Goal: Book appointment/travel/reservation

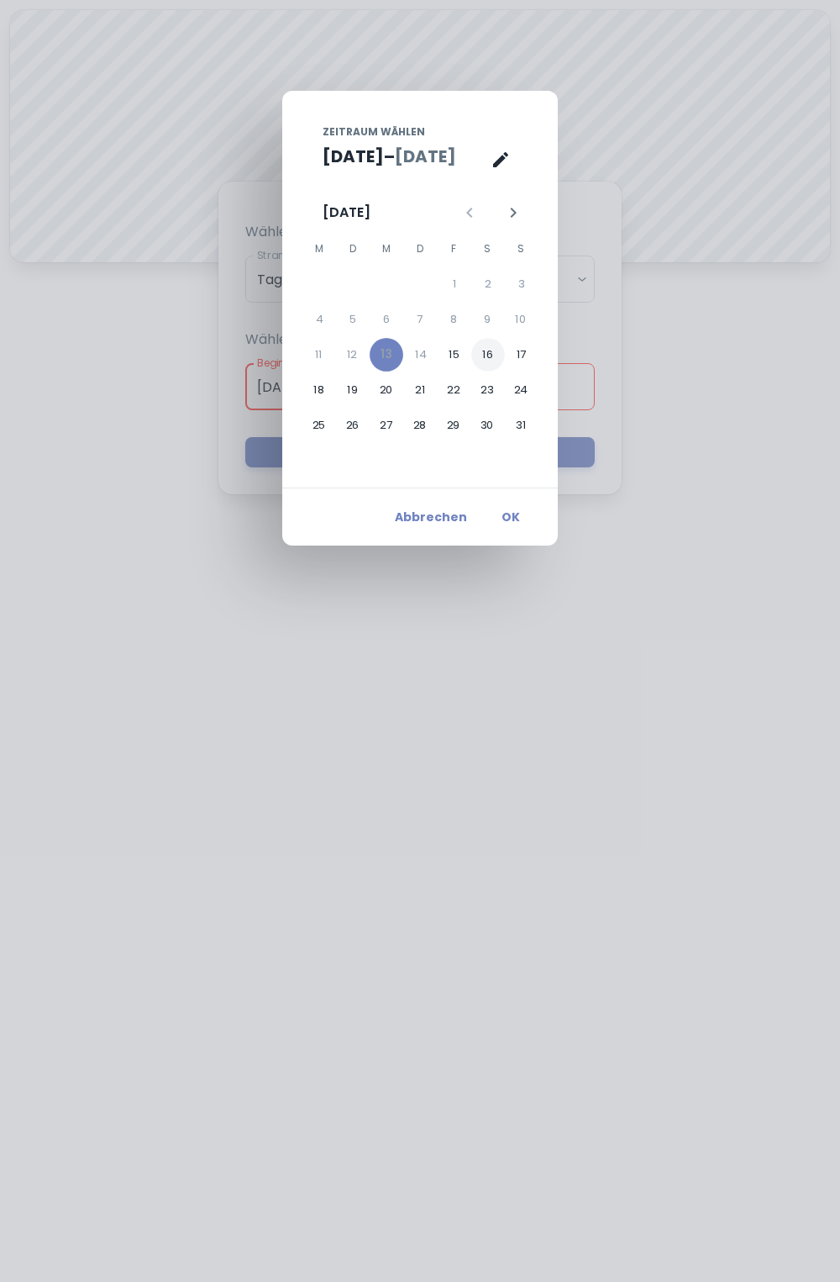
click at [499, 350] on button "16" at bounding box center [488, 355] width 34 height 34
type input "16.08.2025"
click at [462, 518] on button "Abbrechen" at bounding box center [431, 517] width 86 height 30
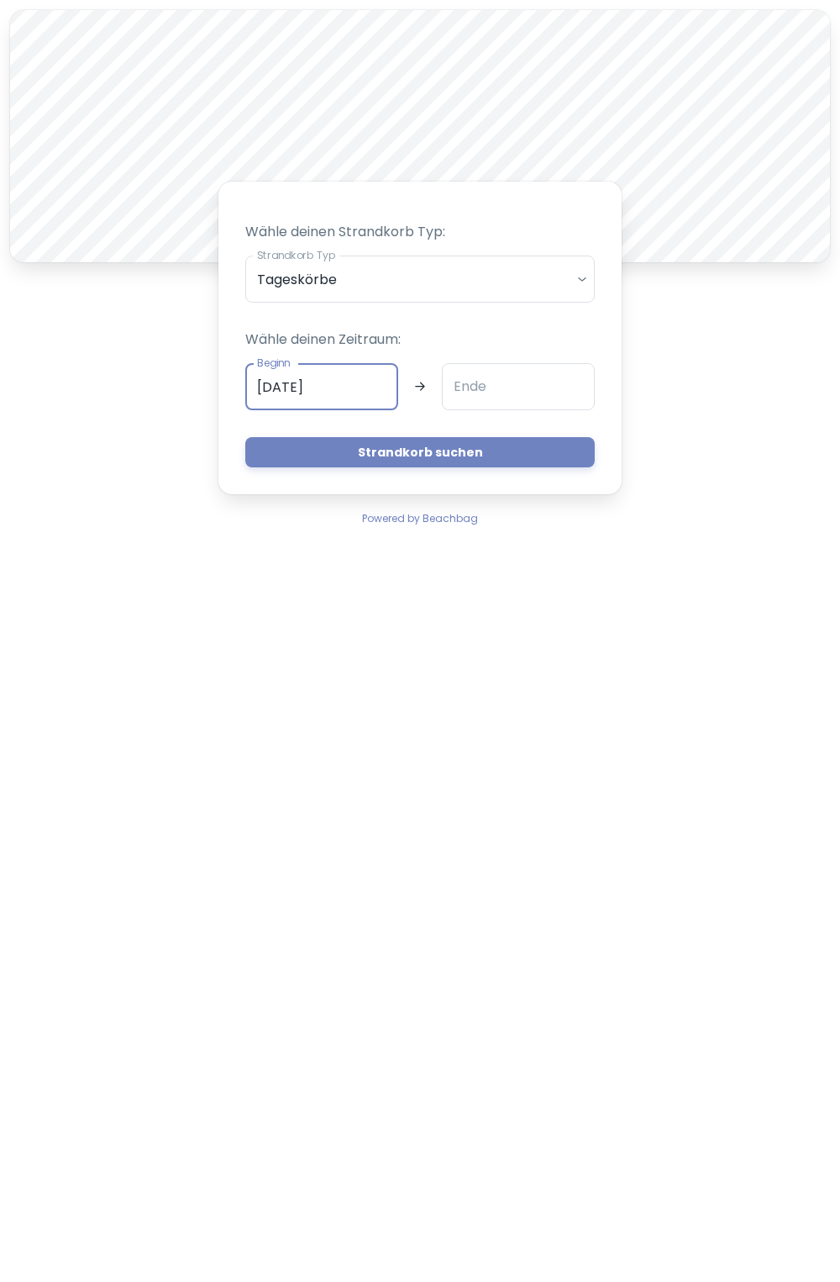
click at [362, 373] on input "[DATE]" at bounding box center [321, 386] width 153 height 47
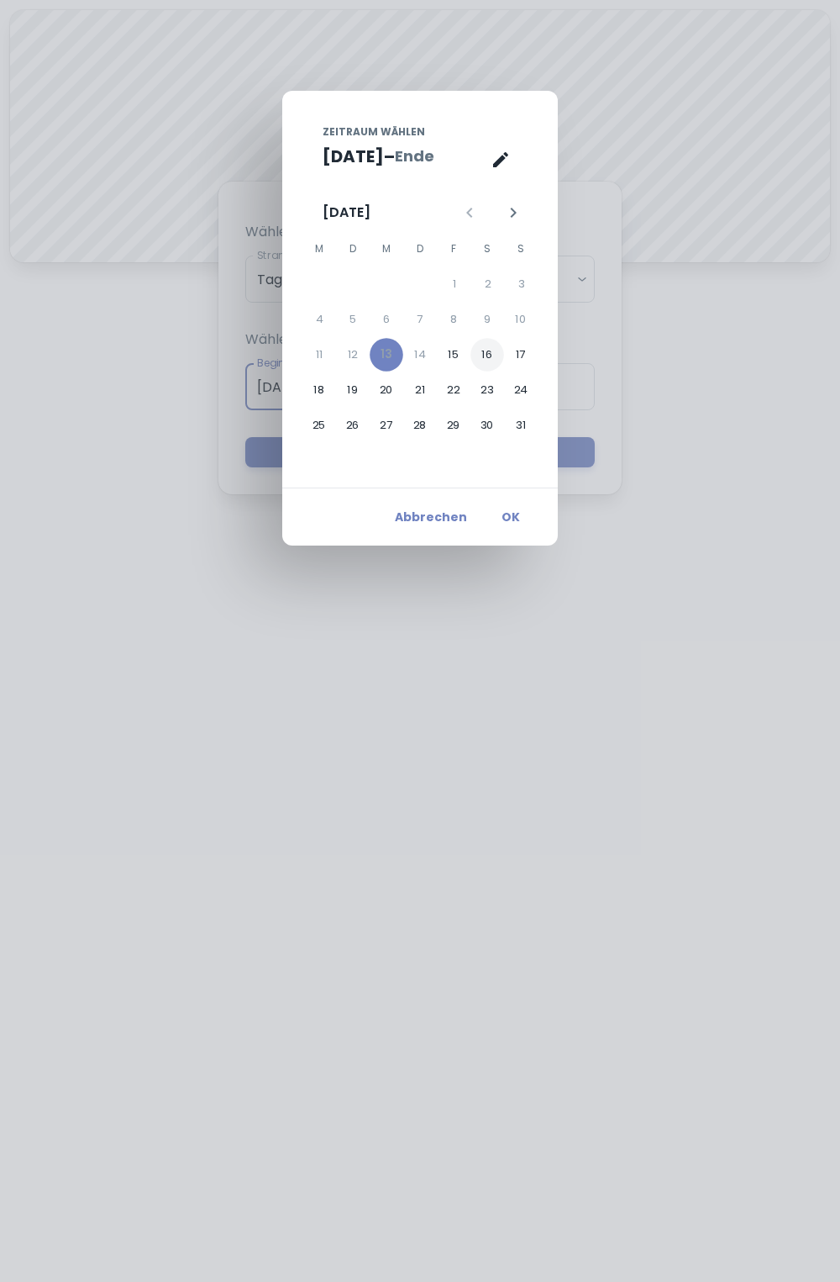
click at [496, 348] on button "16" at bounding box center [488, 355] width 34 height 34
type input "16.08.2025"
click at [672, 439] on div "Zeitraum wählen Aug. 16 – Ende August 2025 M D M D F S S 1 2 3 4 5 6 7 8 9 10 1…" at bounding box center [420, 641] width 840 height 1282
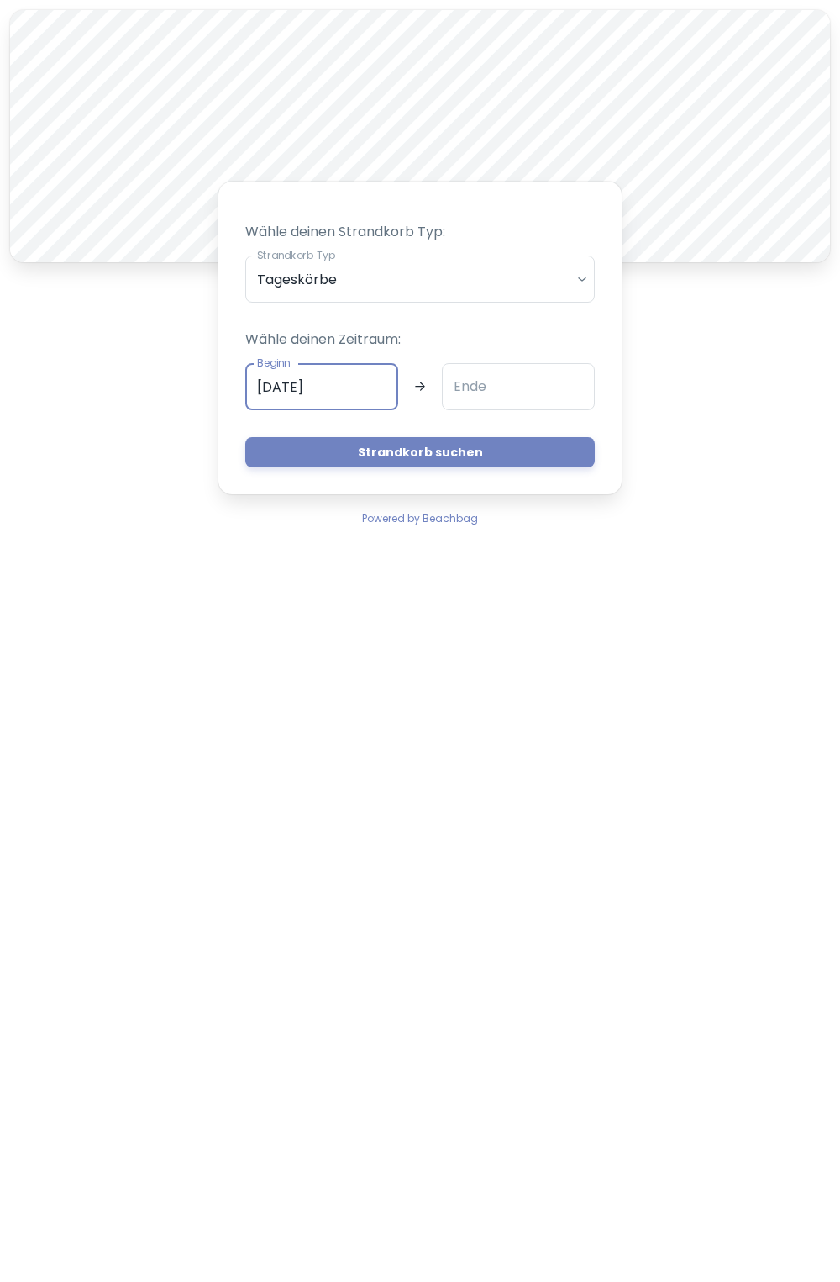
click at [531, 374] on input "Ende" at bounding box center [518, 386] width 153 height 47
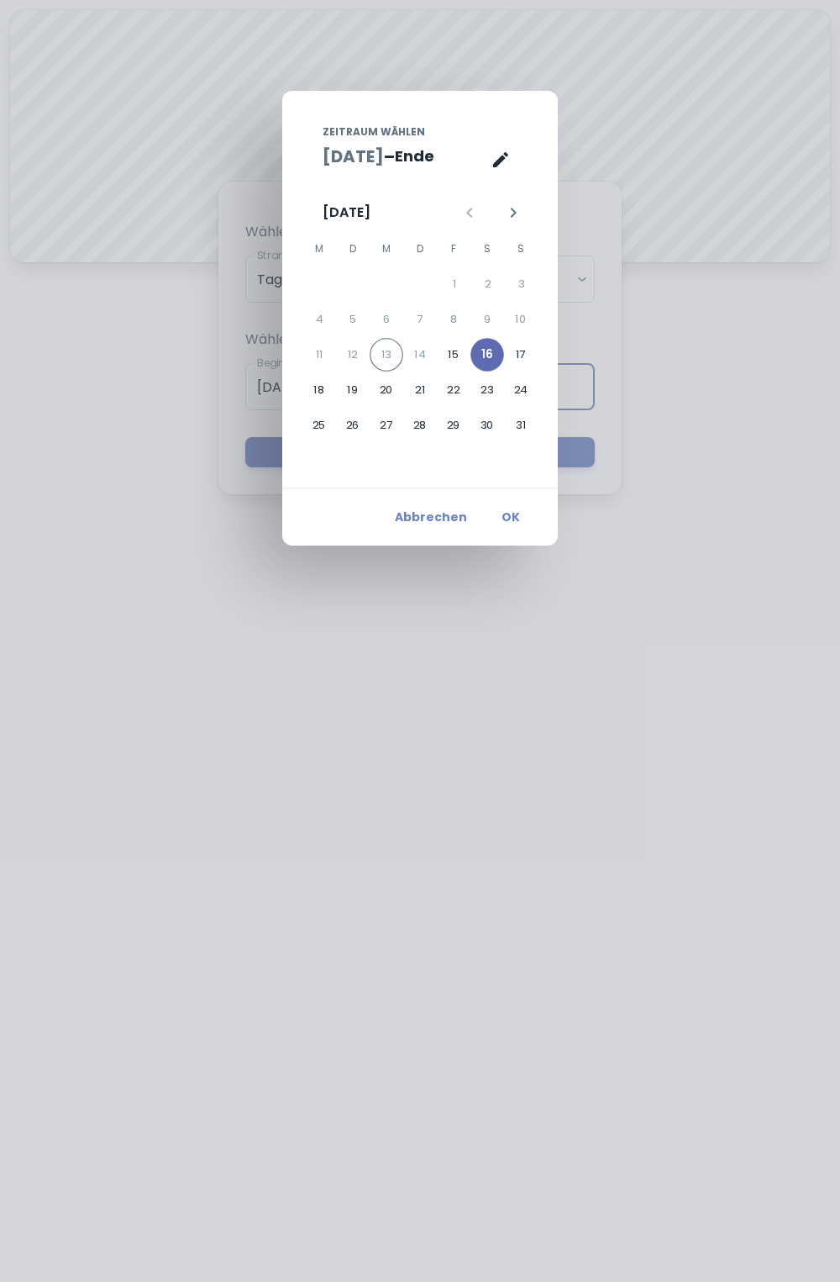
click at [492, 360] on button "16" at bounding box center [488, 355] width 34 height 34
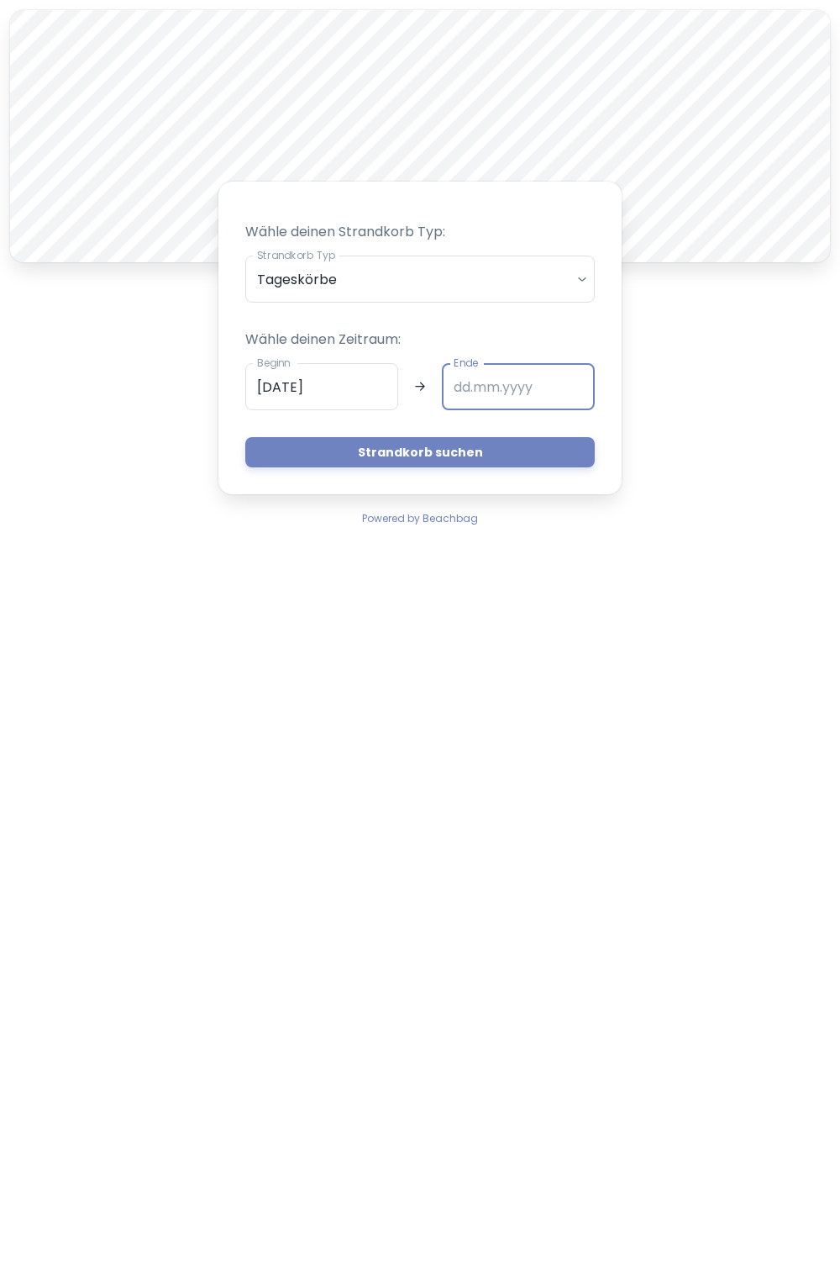
type input "16.08.2025"
click at [487, 441] on button "Strandkorb suchen" at bounding box center [420, 452] width 350 height 30
click at [347, 376] on input "[DATE]" at bounding box center [321, 386] width 153 height 47
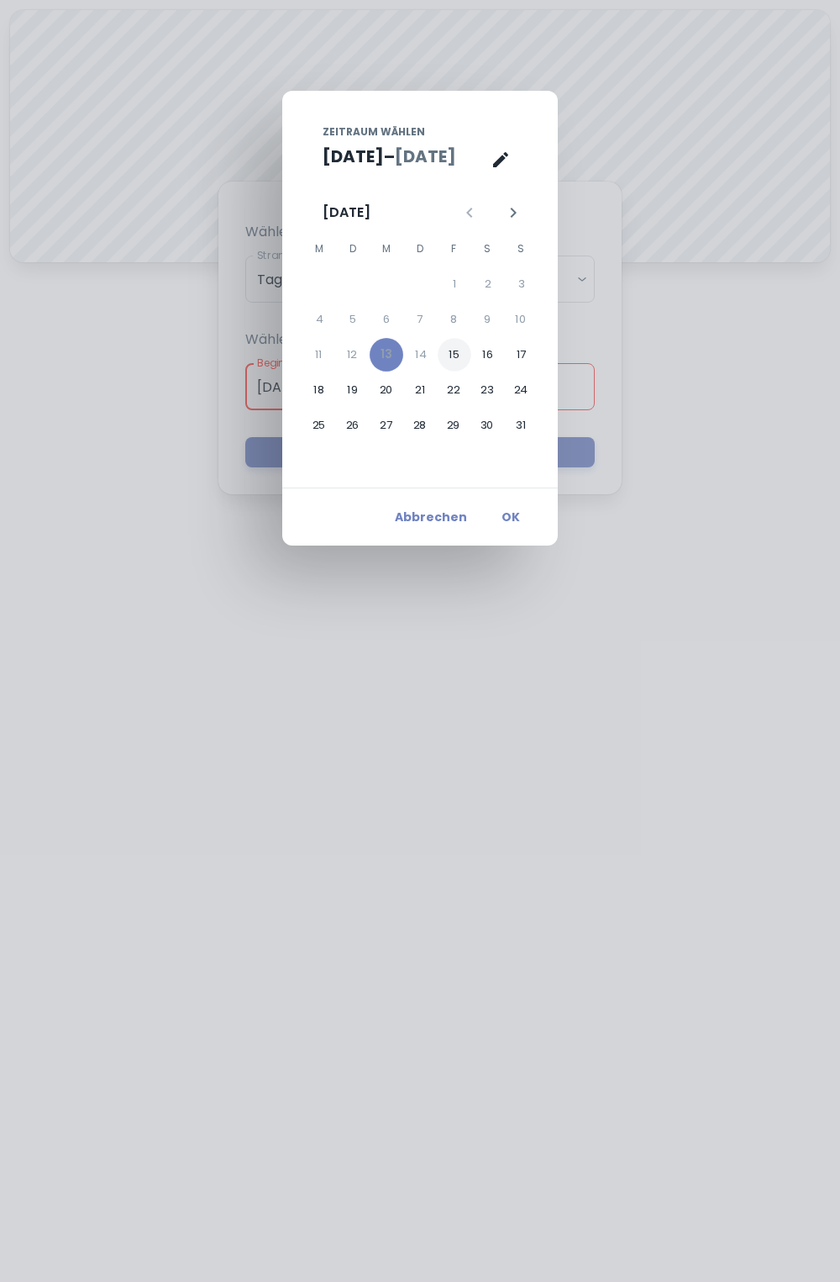
click at [461, 354] on button "15" at bounding box center [455, 355] width 34 height 34
type input "[DATE]"
click at [509, 516] on button "OK" at bounding box center [511, 517] width 54 height 30
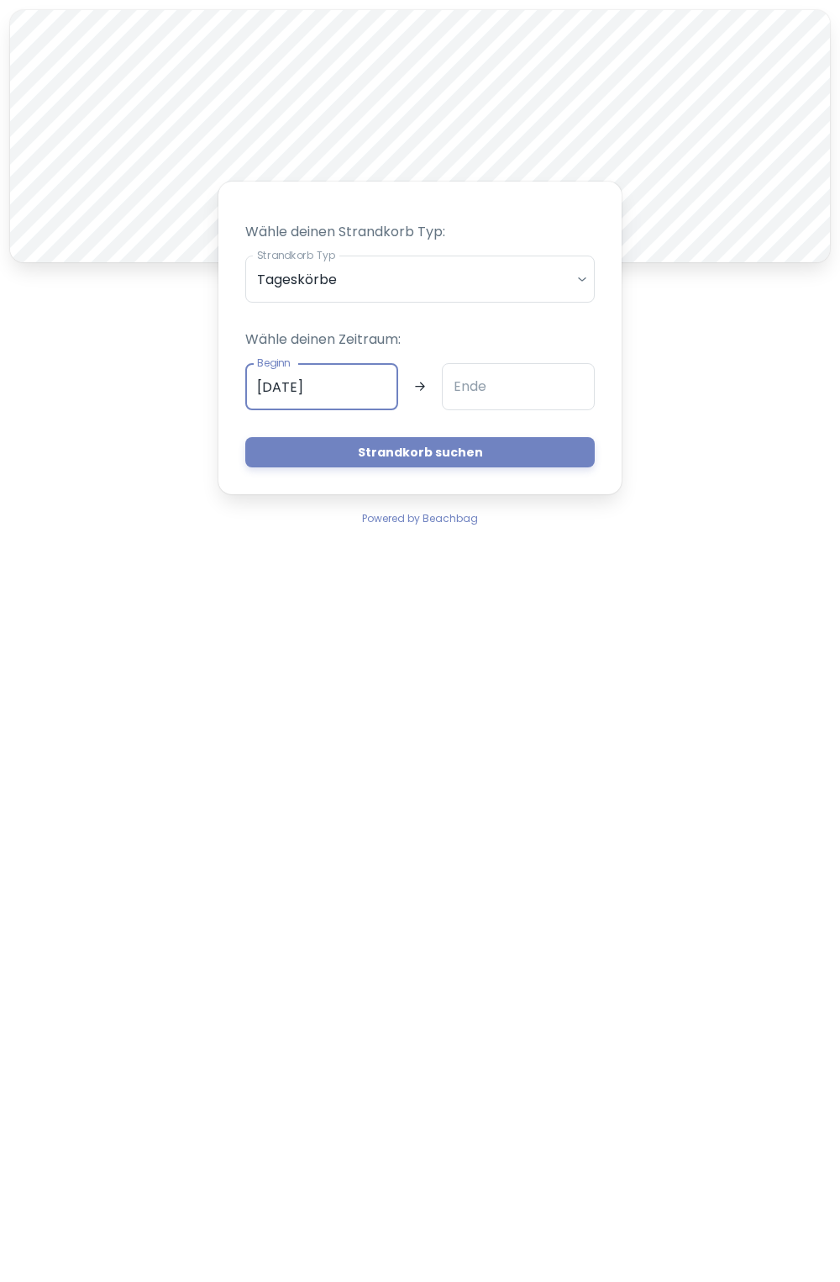
click at [544, 394] on input "Ende" at bounding box center [518, 386] width 153 height 47
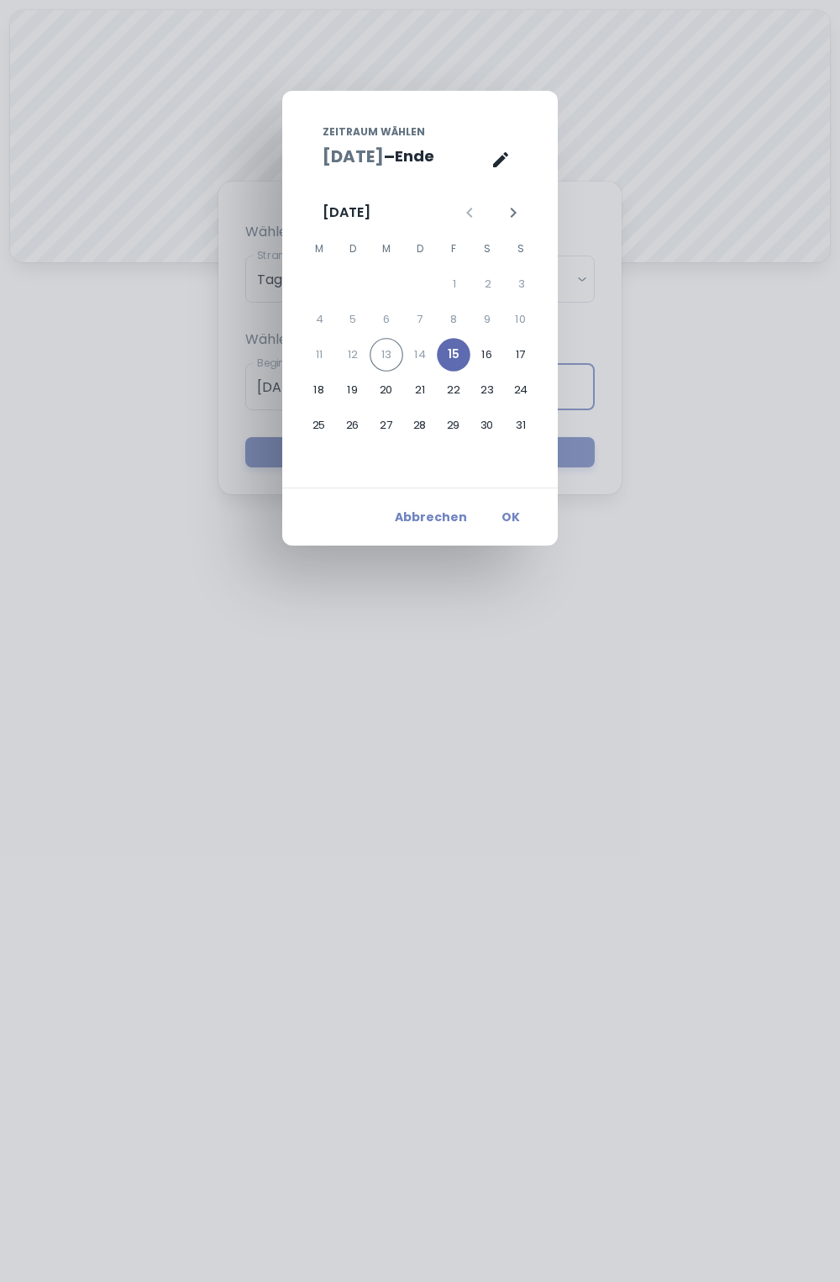
click at [468, 349] on button "15" at bounding box center [454, 355] width 34 height 34
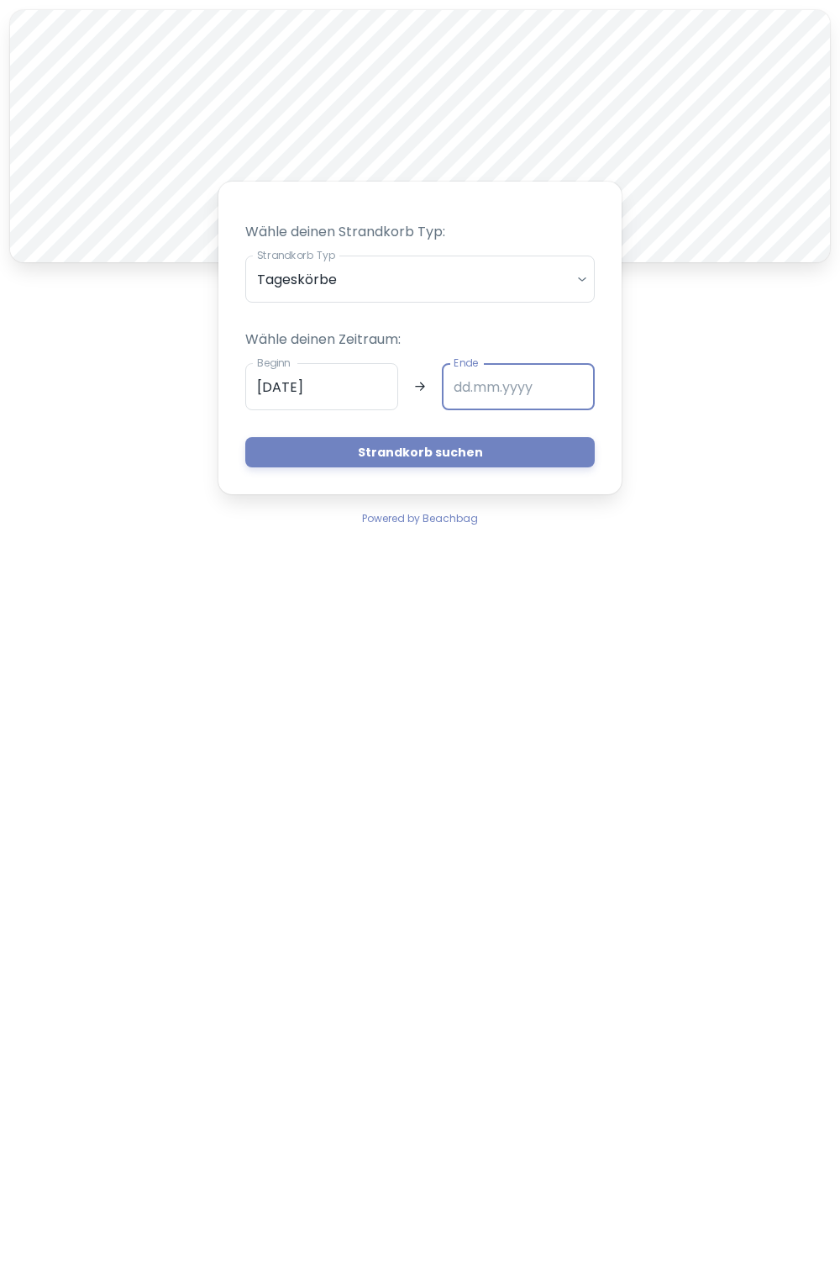
type input "[DATE]"
click at [513, 446] on button "Strandkorb suchen" at bounding box center [420, 452] width 350 height 30
